Goal: Transaction & Acquisition: Purchase product/service

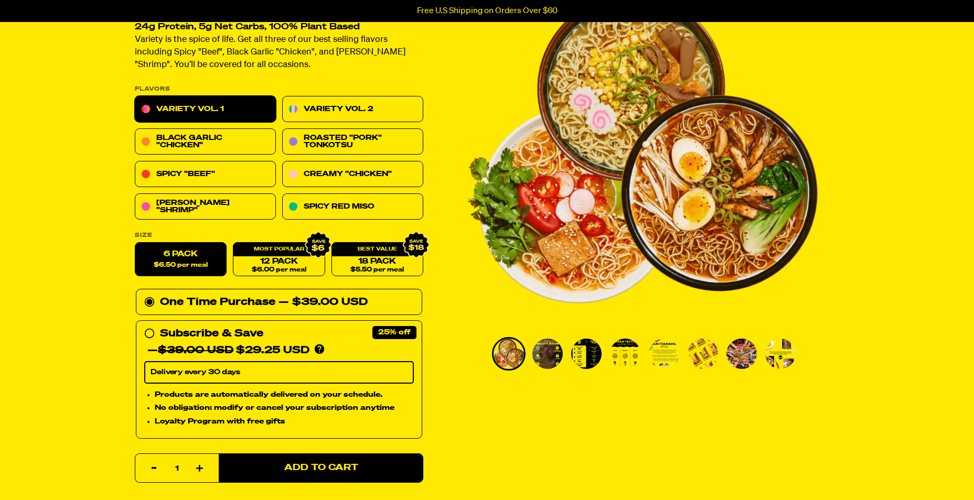
scroll to position [122, 0]
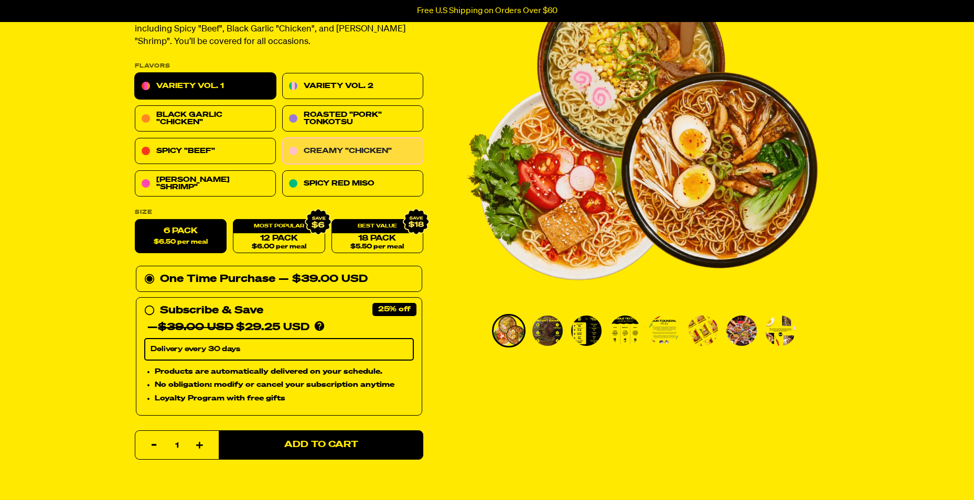
click at [340, 153] on link "Creamy "Chicken"" at bounding box center [352, 151] width 141 height 26
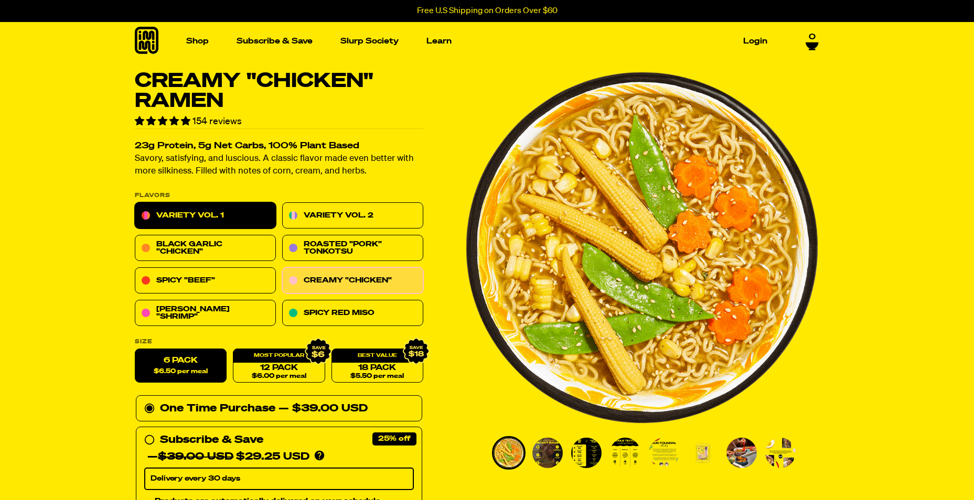
click at [239, 208] on link "Variety Vol. 1" at bounding box center [205, 216] width 141 height 26
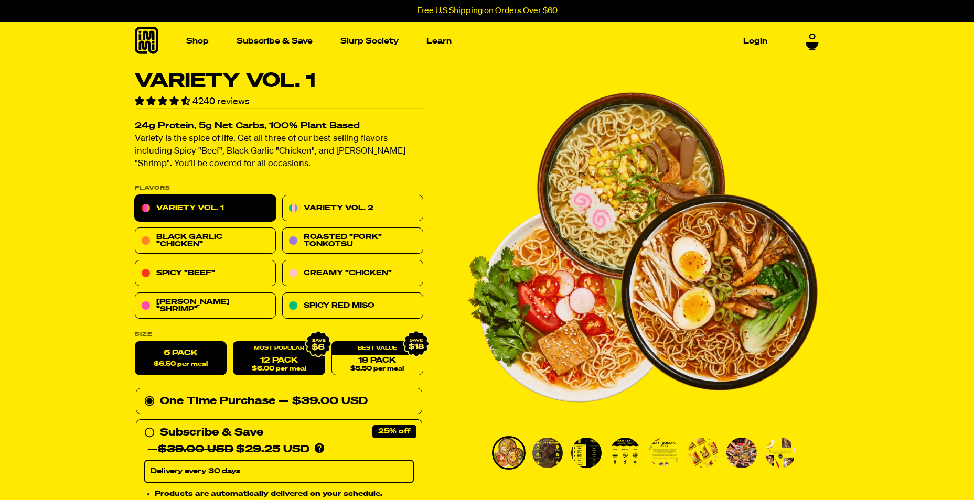
click at [278, 372] on span "$6.00 per meal" at bounding box center [278, 369] width 55 height 7
radio input "false"
